Goal: Task Accomplishment & Management: Manage account settings

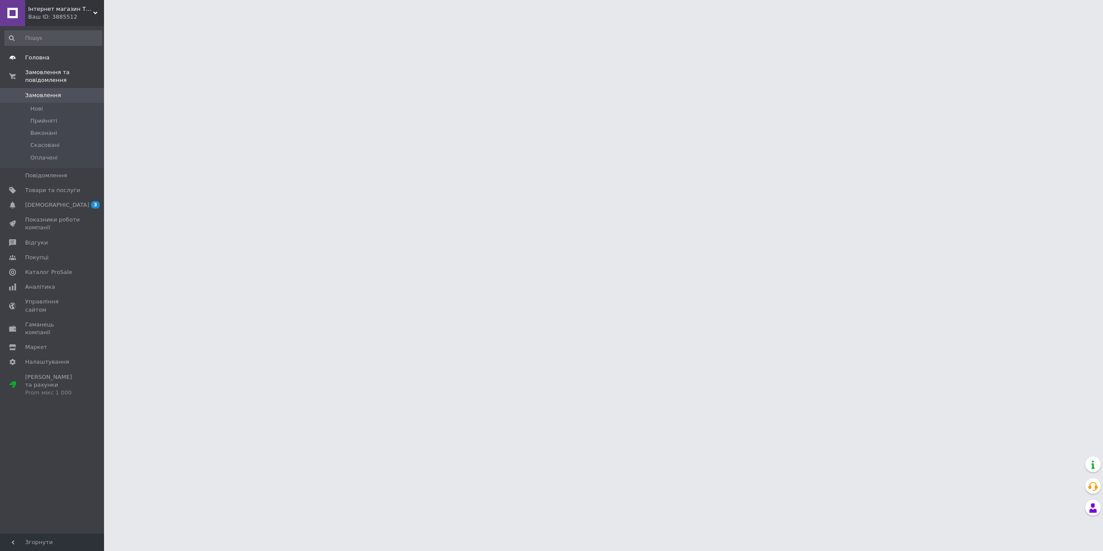
click at [43, 55] on span "Головна" at bounding box center [37, 58] width 24 height 8
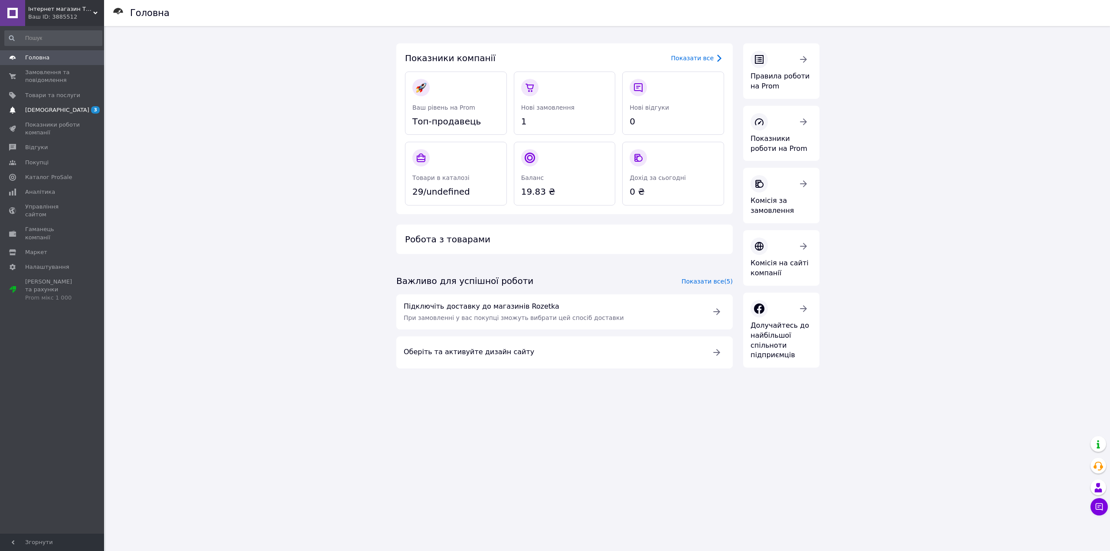
click at [65, 114] on link "Сповіщення 3 0" at bounding box center [53, 110] width 107 height 15
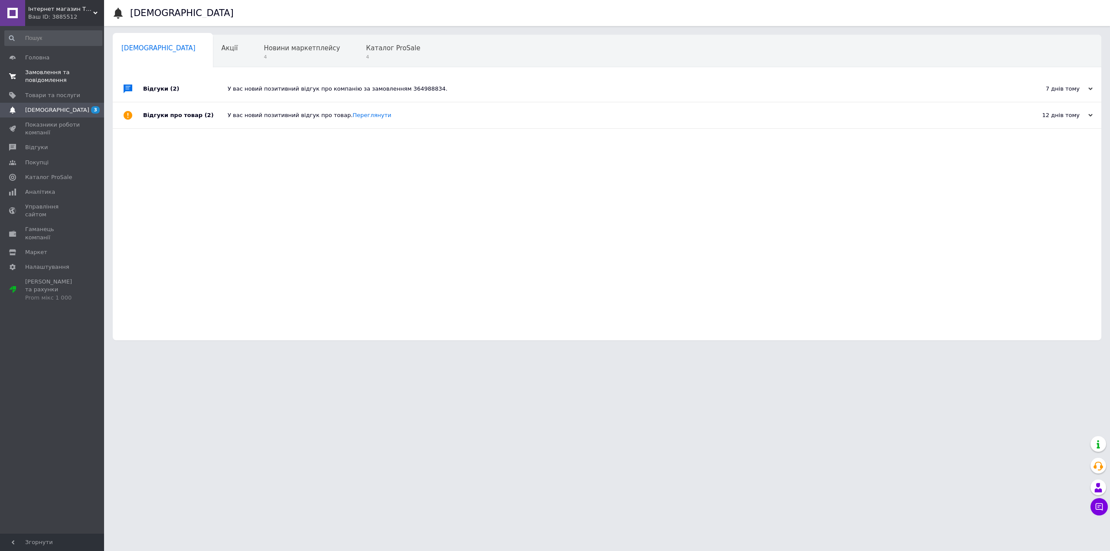
click at [59, 77] on span "Замовлення та повідомлення" at bounding box center [52, 76] width 55 height 16
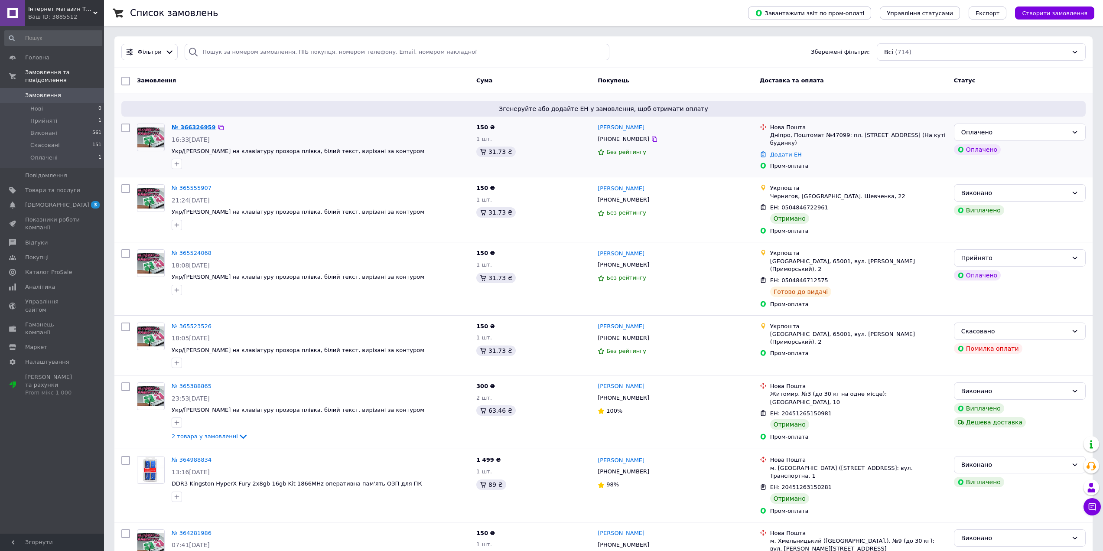
click at [188, 126] on link "№ 366326959" at bounding box center [194, 127] width 44 height 7
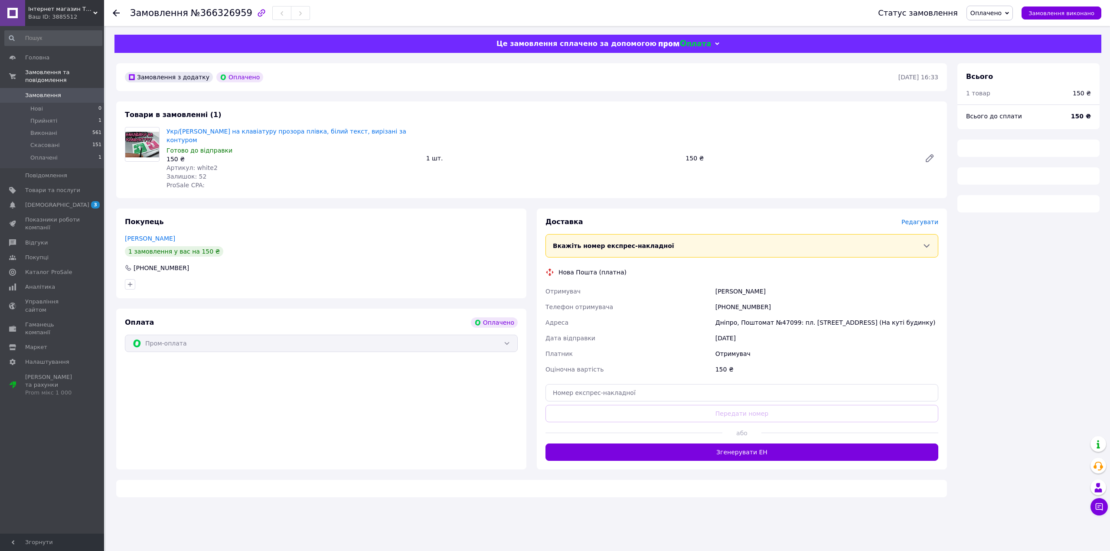
click at [707, 444] on button "Згенерувати ЕН" at bounding box center [741, 452] width 393 height 17
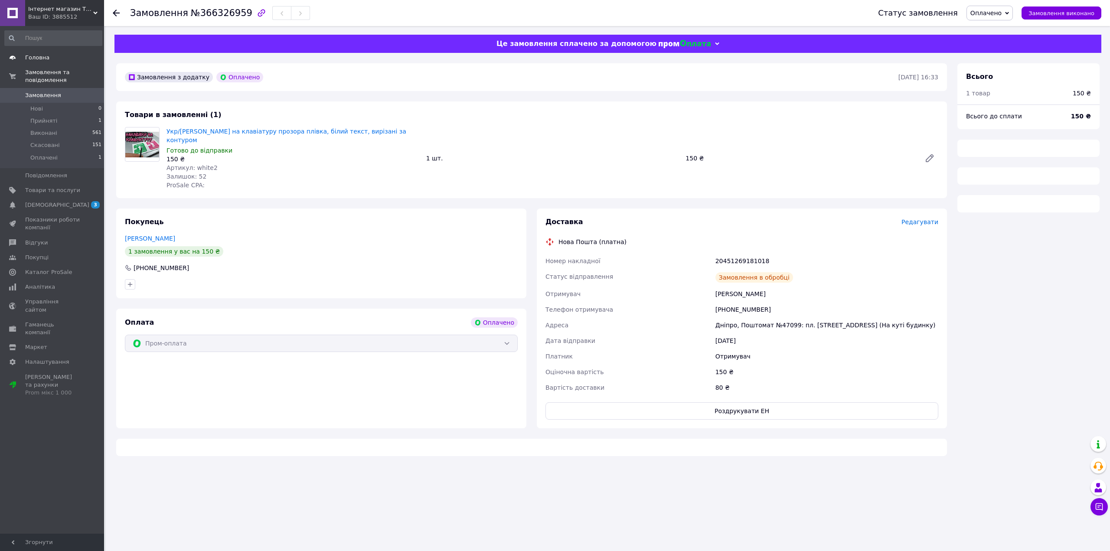
click at [54, 58] on span "Головна" at bounding box center [52, 58] width 55 height 8
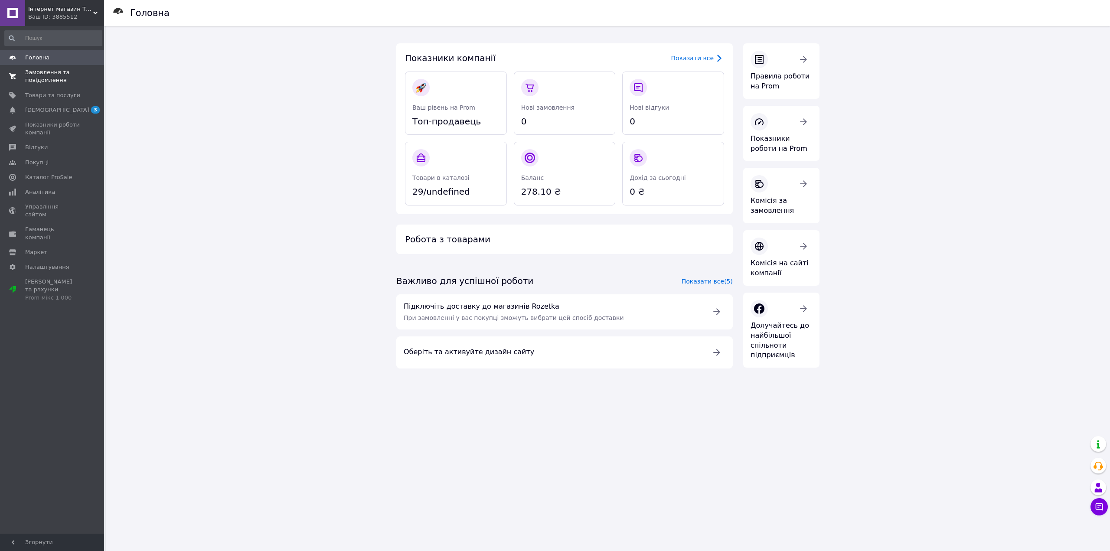
click at [55, 78] on span "Замовлення та повідомлення" at bounding box center [52, 76] width 55 height 16
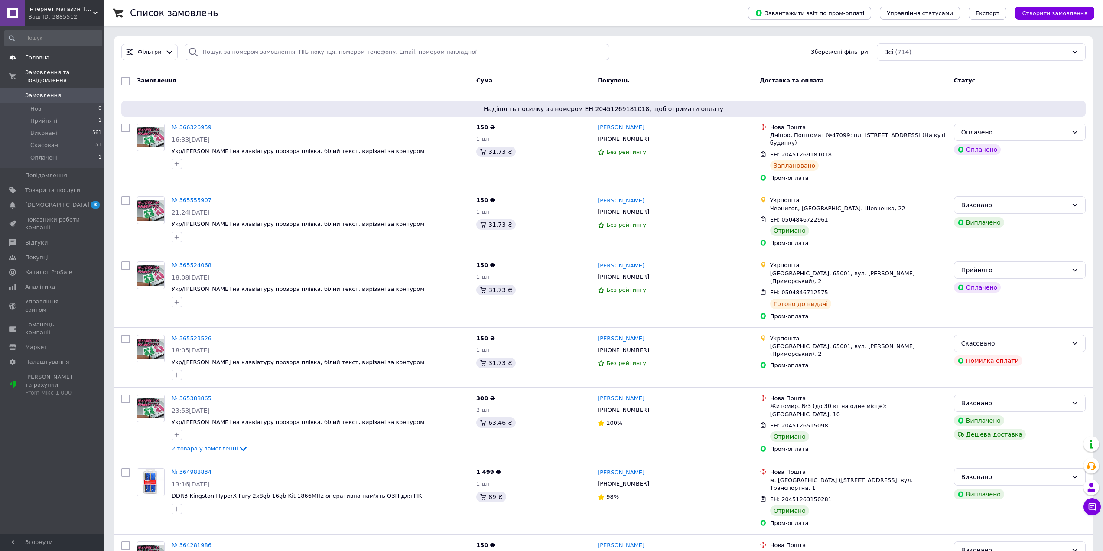
click at [36, 52] on link "Головна" at bounding box center [53, 57] width 107 height 15
